Goal: Information Seeking & Learning: Learn about a topic

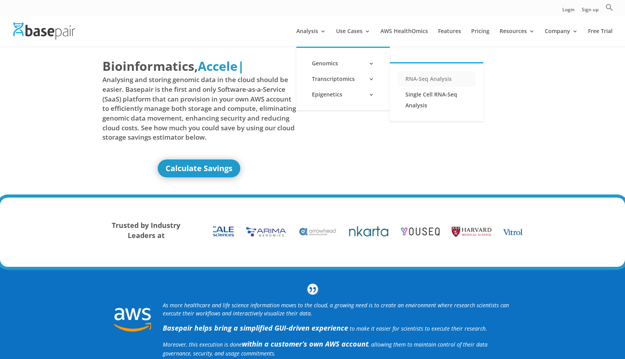
click at [433, 77] on link "RNA-Seq Analysis" at bounding box center [437, 79] width 78 height 16
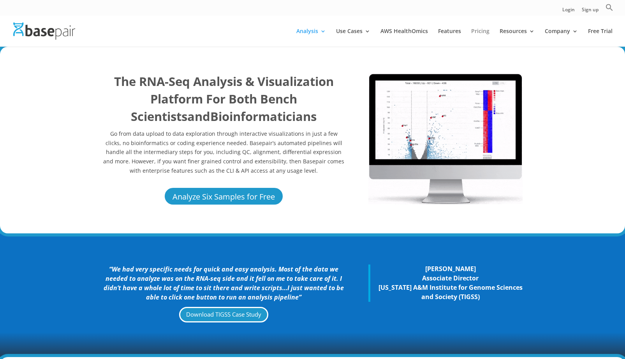
click at [488, 33] on link "Pricing" at bounding box center [480, 37] width 18 height 18
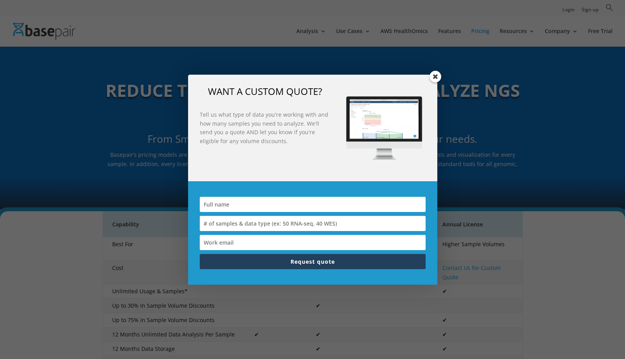
click at [438, 78] on span at bounding box center [436, 77] width 12 height 12
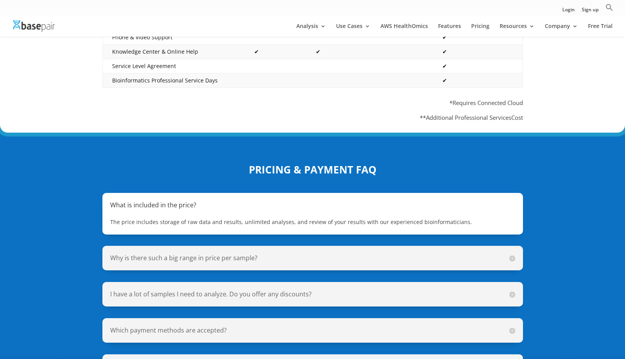
scroll to position [461, 0]
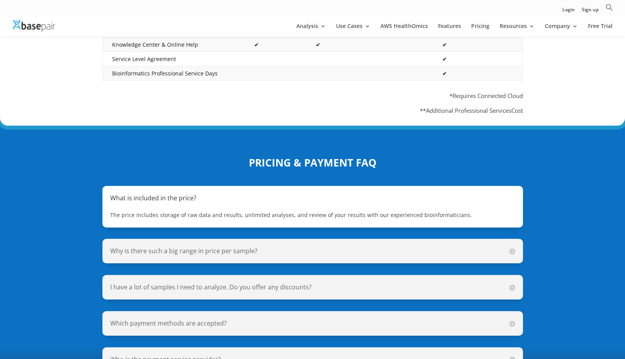
click at [176, 247] on h5 "Why is there such a big range in price per sample?" at bounding box center [312, 251] width 405 height 9
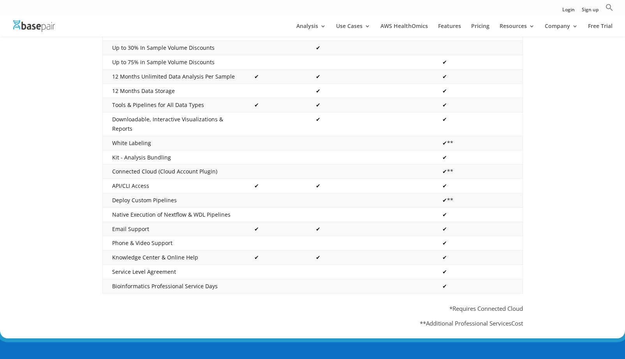
scroll to position [28, 0]
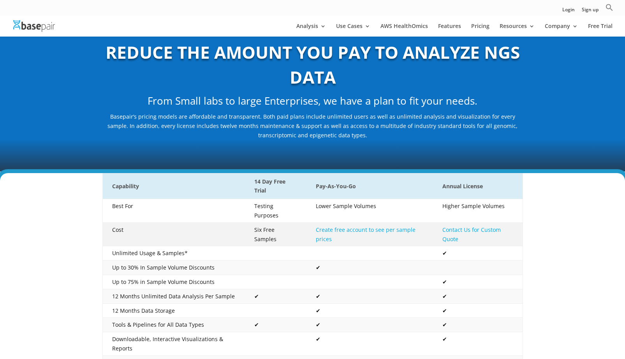
click at [348, 228] on link "Create free account to see per sample prices" at bounding box center [366, 234] width 100 height 17
